Goal: Information Seeking & Learning: Learn about a topic

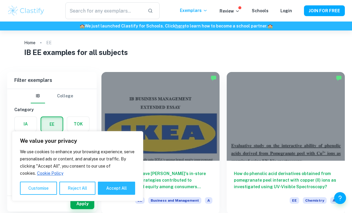
scroll to position [5, 0]
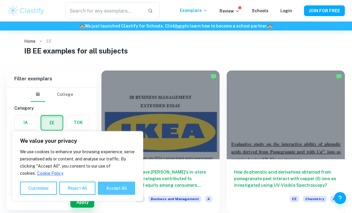
click at [107, 195] on button "Accept All" at bounding box center [116, 187] width 37 height 13
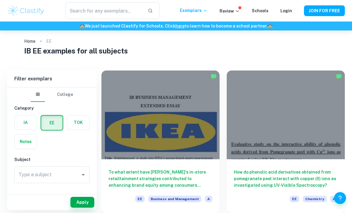
checkbox input "true"
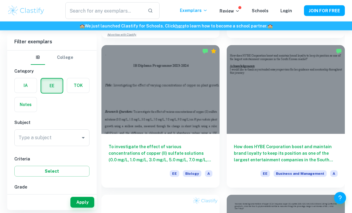
scroll to position [330, 0]
click at [66, 143] on input "Type a subject" at bounding box center [47, 137] width 61 height 11
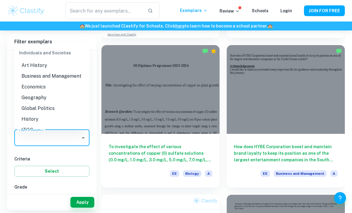
scroll to position [537, 0]
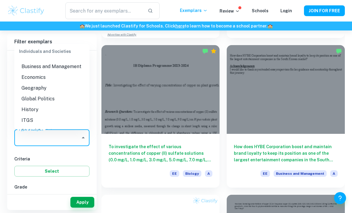
click at [36, 104] on li "History" at bounding box center [51, 109] width 75 height 11
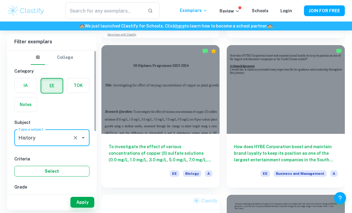
type input "History"
click at [44, 150] on div "IB College Category IA EE TOK Notes Subject Type a subject History Type a subje…" at bounding box center [52, 208] width 90 height 316
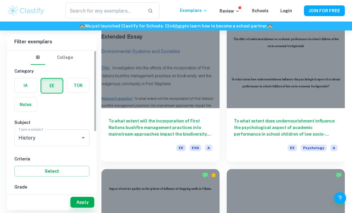
scroll to position [0, 0]
click at [83, 141] on button "Open" at bounding box center [83, 137] width 8 height 8
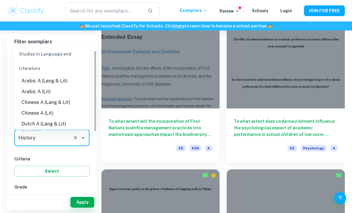
scroll to position [515, 0]
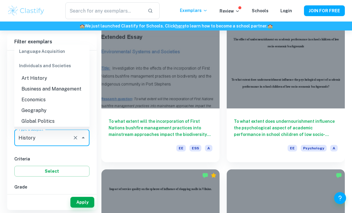
click at [60, 127] on li "History" at bounding box center [51, 132] width 75 height 11
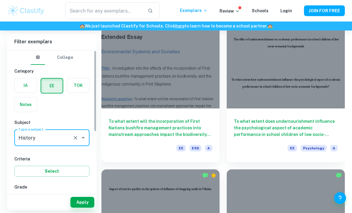
click at [69, 153] on div "IB College Category IA EE TOK Notes Subject Type a subject History Type a subje…" at bounding box center [52, 208] width 90 height 316
click at [60, 171] on button "Select" at bounding box center [51, 171] width 75 height 11
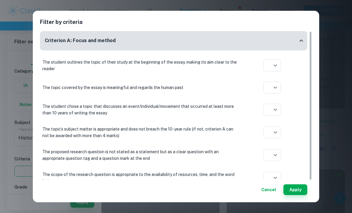
scroll to position [654, 0]
click at [274, 195] on button "Cancel" at bounding box center [269, 189] width 20 height 11
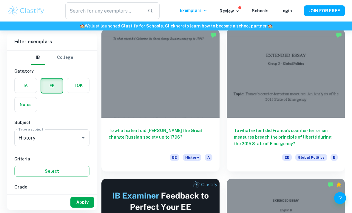
click at [82, 207] on button "Apply" at bounding box center [82, 202] width 24 height 11
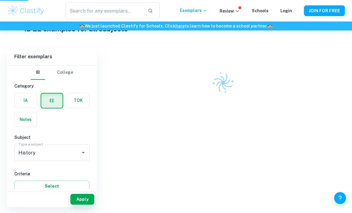
scroll to position [21, 0]
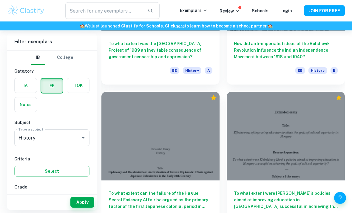
scroll to position [1172, 0]
